Goal: Check status: Check status

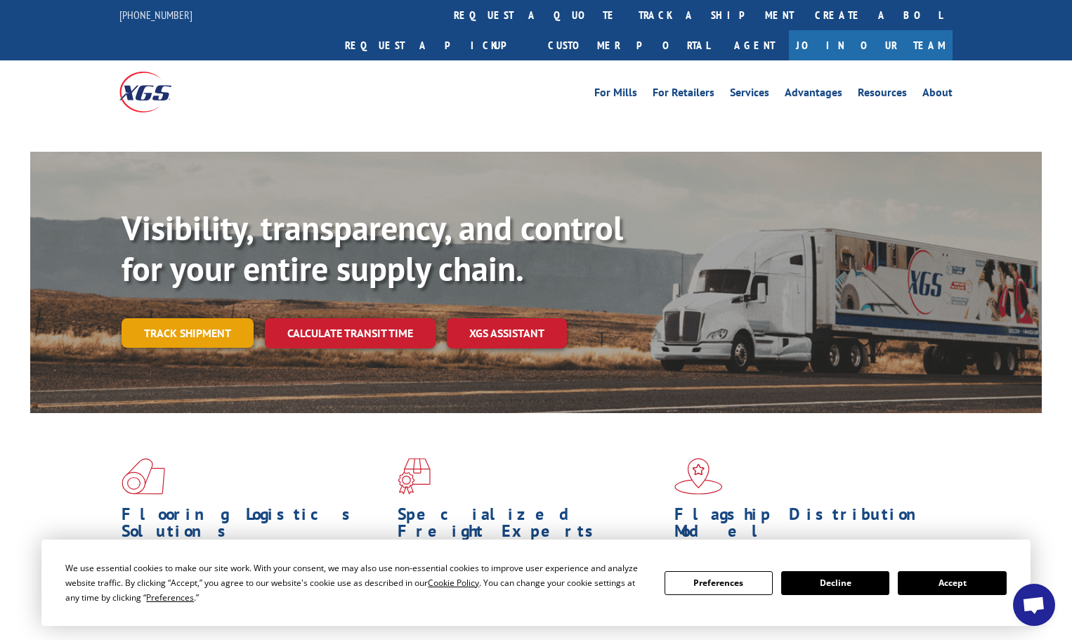
click at [212, 318] on link "Track shipment" at bounding box center [188, 333] width 132 height 30
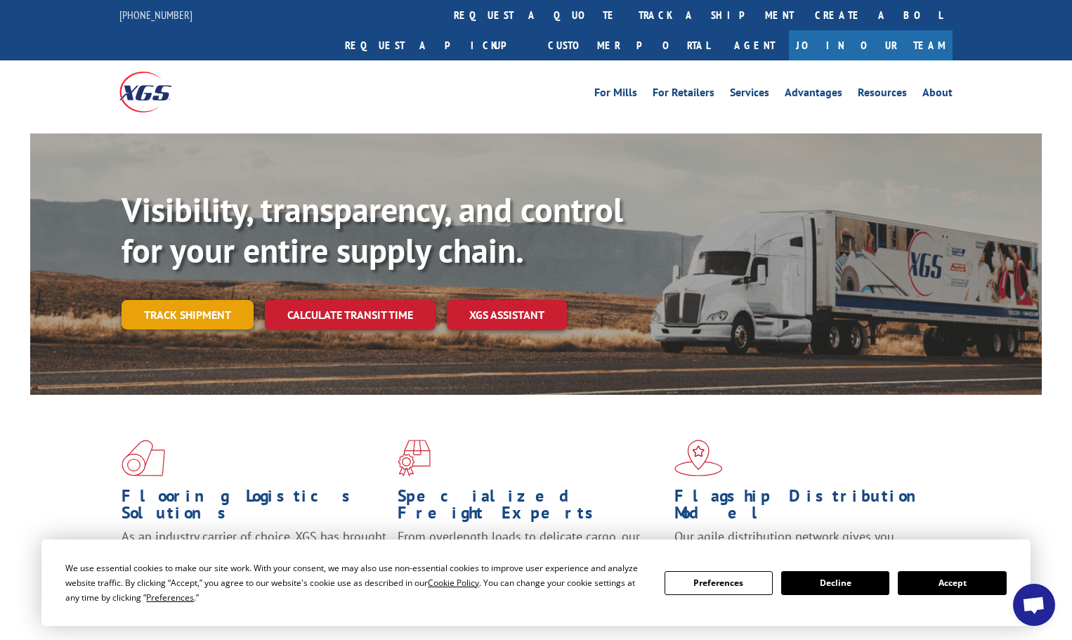
click at [214, 300] on link "Track shipment" at bounding box center [188, 315] width 132 height 30
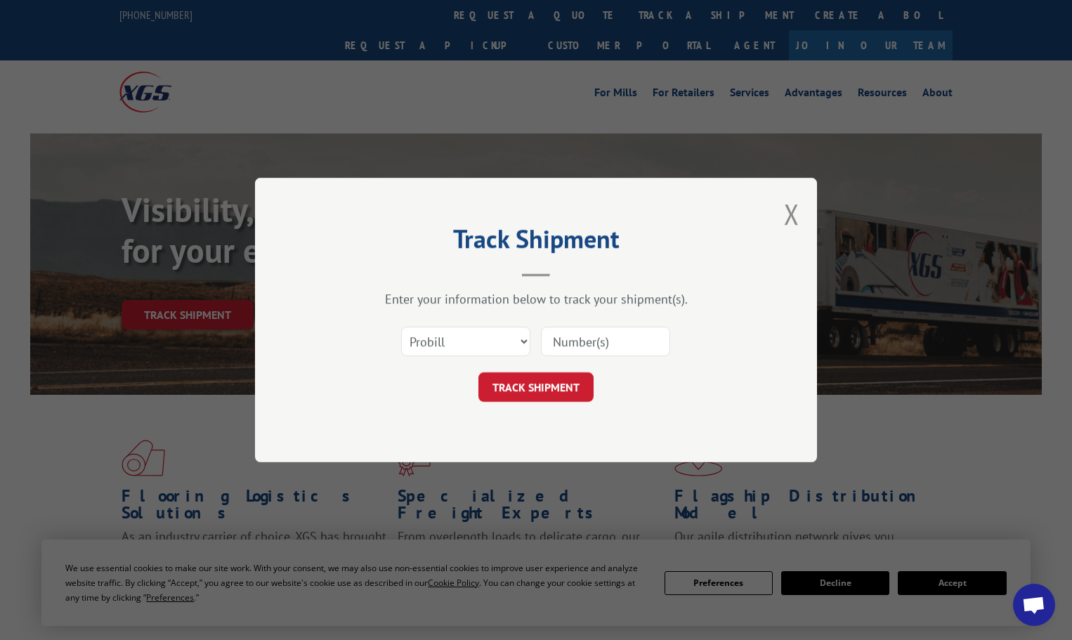
click at [582, 344] on input at bounding box center [605, 342] width 129 height 30
type input "313017"
click button "TRACK SHIPMENT" at bounding box center [535, 387] width 115 height 30
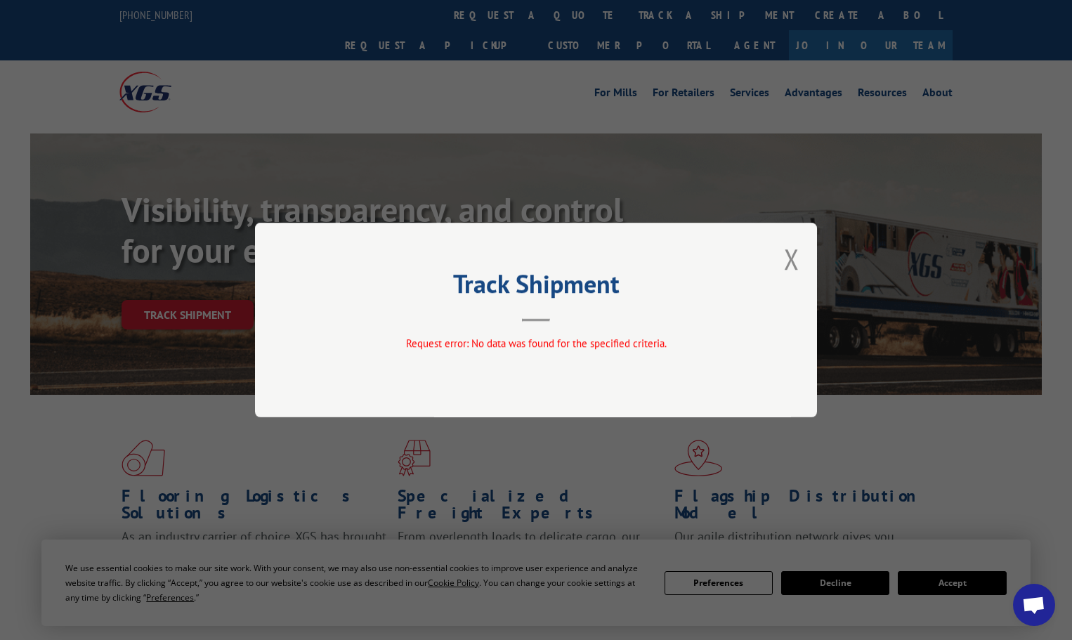
click at [794, 259] on button "Close modal" at bounding box center [791, 258] width 15 height 37
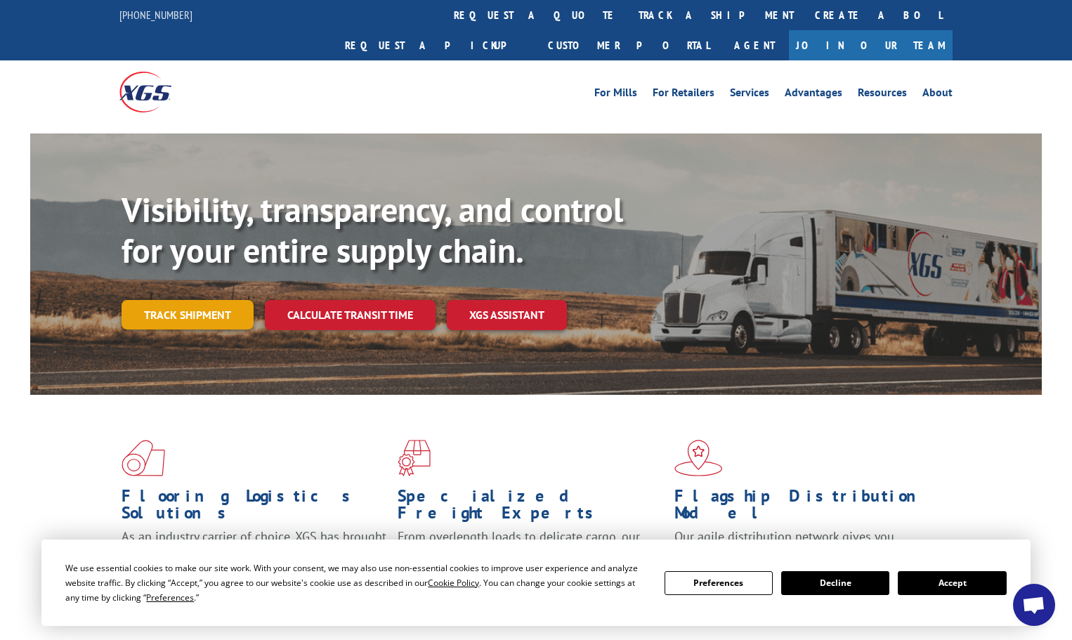
click at [222, 300] on link "Track shipment" at bounding box center [188, 315] width 132 height 30
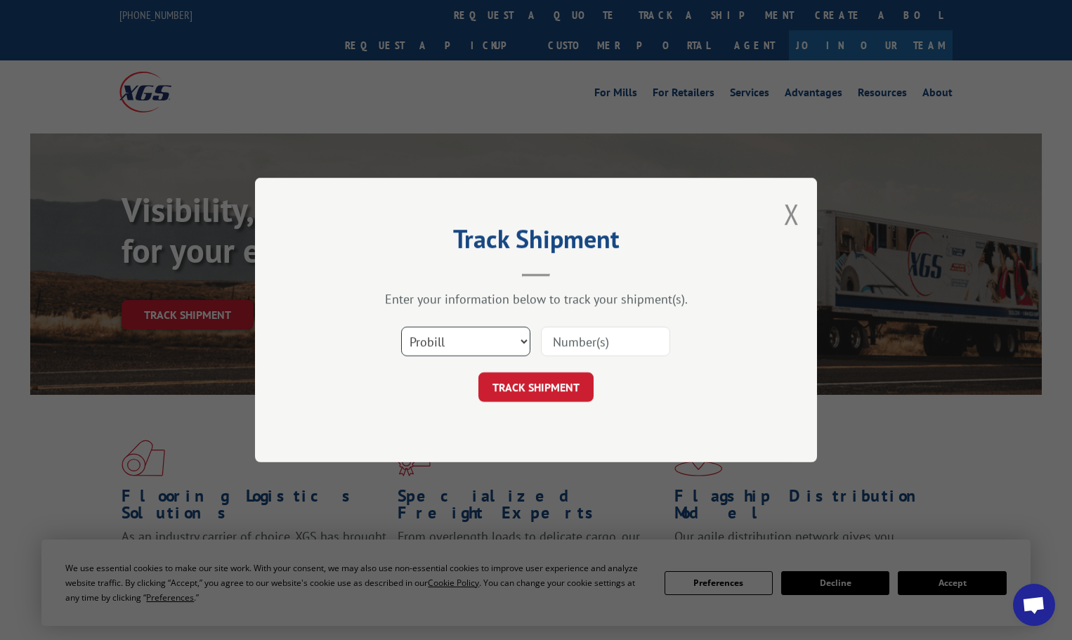
click at [502, 339] on select "Select category... Probill BOL PO" at bounding box center [465, 342] width 129 height 30
select select "bol"
click at [401, 327] on select "Select category... Probill BOL PO" at bounding box center [465, 342] width 129 height 30
click at [587, 339] on input at bounding box center [605, 342] width 129 height 30
type input "5590607"
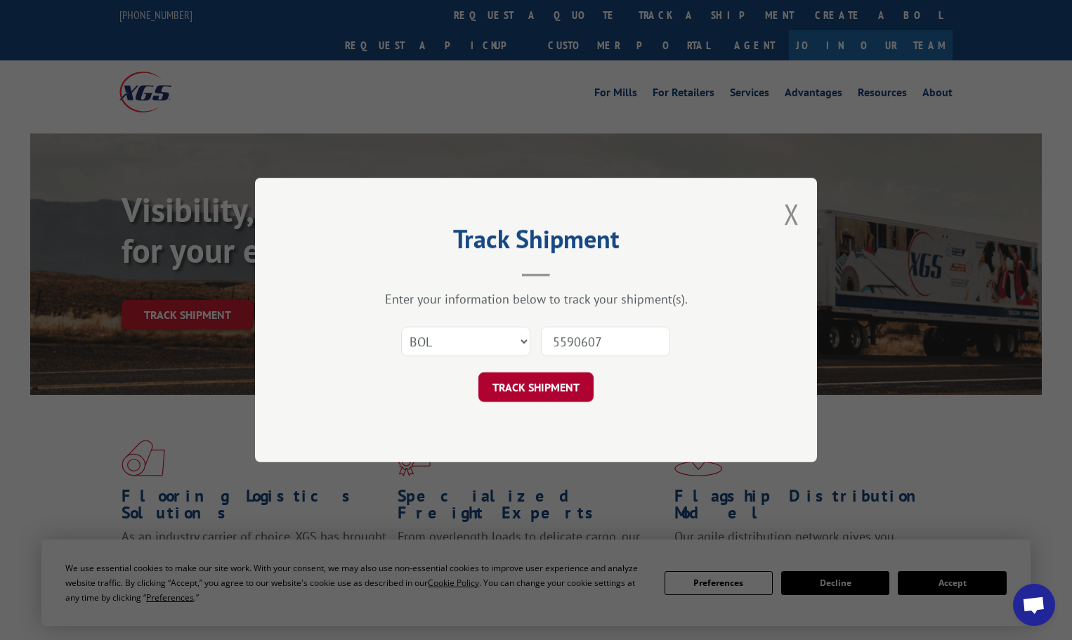
click at [560, 387] on button "TRACK SHIPMENT" at bounding box center [535, 387] width 115 height 30
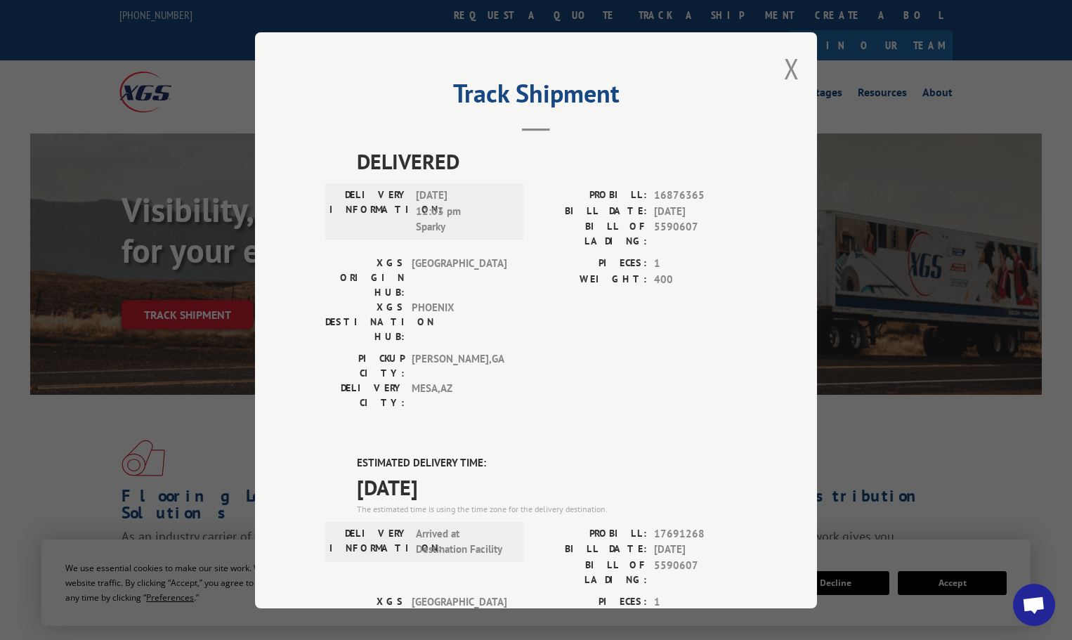
scroll to position [286, 0]
